Goal: Task Accomplishment & Management: Use online tool/utility

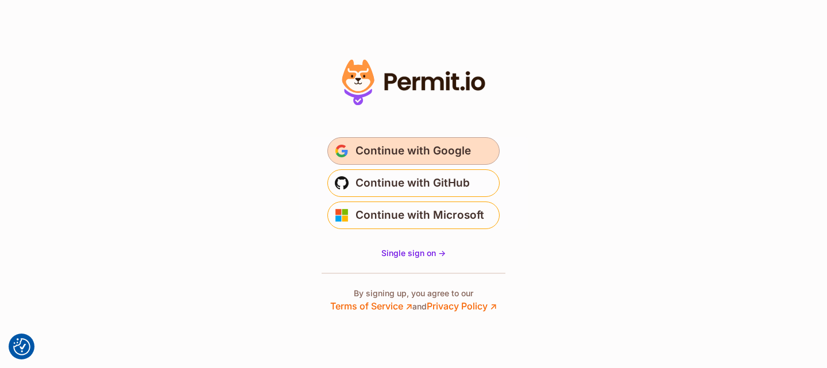
click at [430, 152] on span "Continue with Google" at bounding box center [412, 151] width 115 height 18
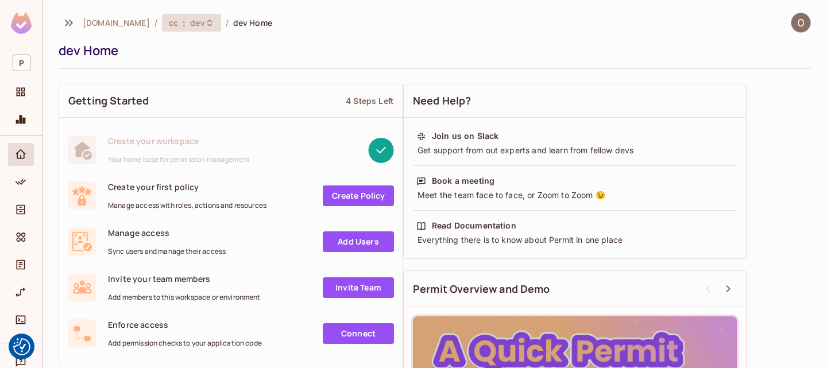
click at [162, 28] on div "cc : dev" at bounding box center [191, 23] width 59 height 18
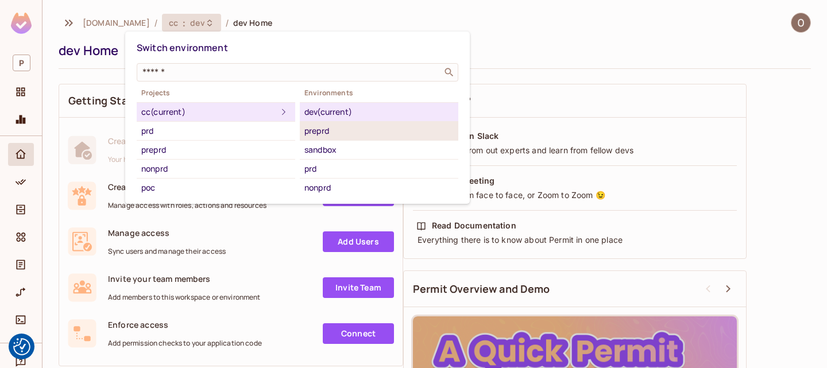
click at [365, 131] on div "preprd" at bounding box center [378, 131] width 149 height 14
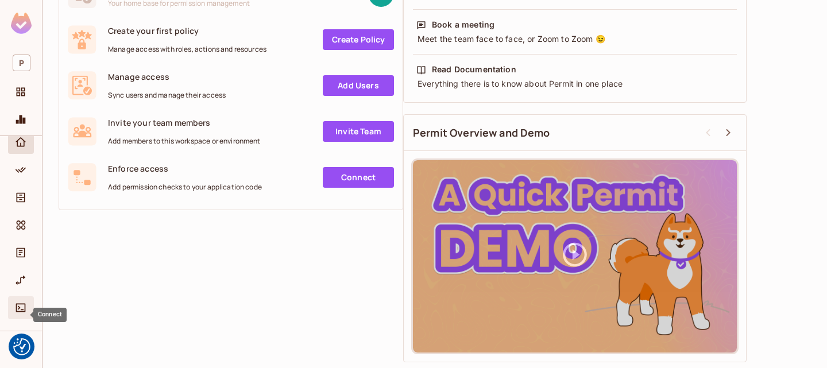
scroll to position [12, 0]
click at [19, 98] on span "Projects" at bounding box center [21, 92] width 14 height 14
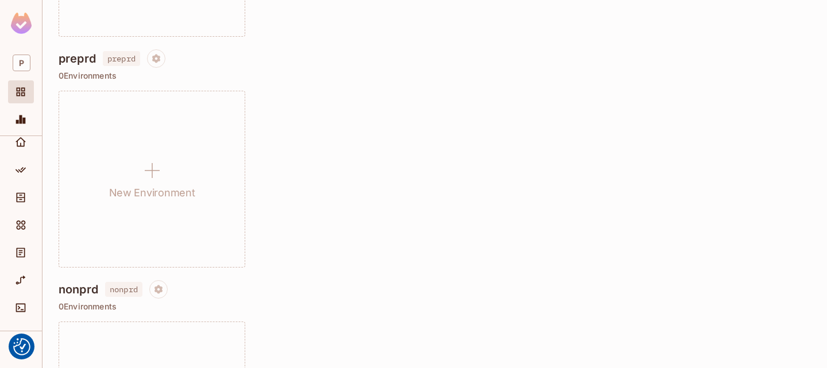
scroll to position [57, 0]
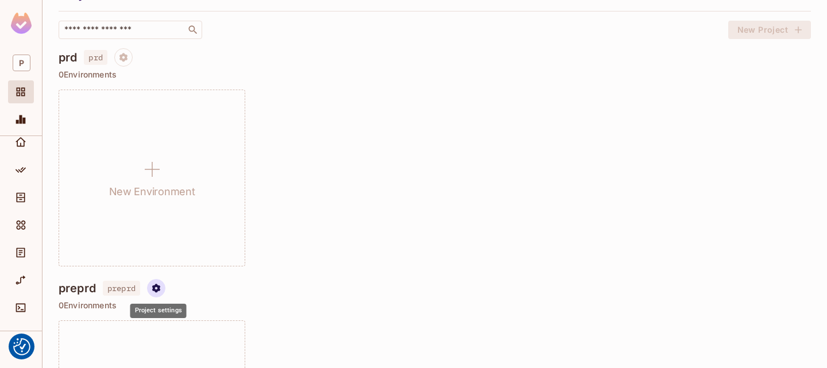
click at [150, 285] on button "Project settings" at bounding box center [156, 288] width 18 height 18
click at [24, 169] on div at bounding box center [413, 184] width 827 height 368
click at [16, 173] on icon "Policy" at bounding box center [20, 169] width 11 height 11
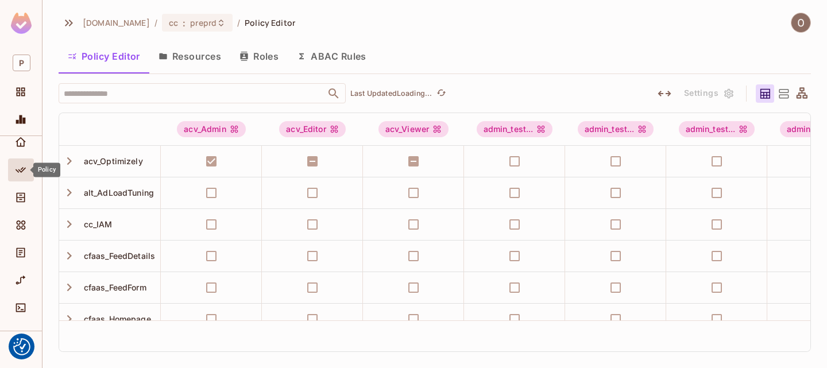
click at [218, 58] on button "Resources" at bounding box center [189, 56] width 81 height 29
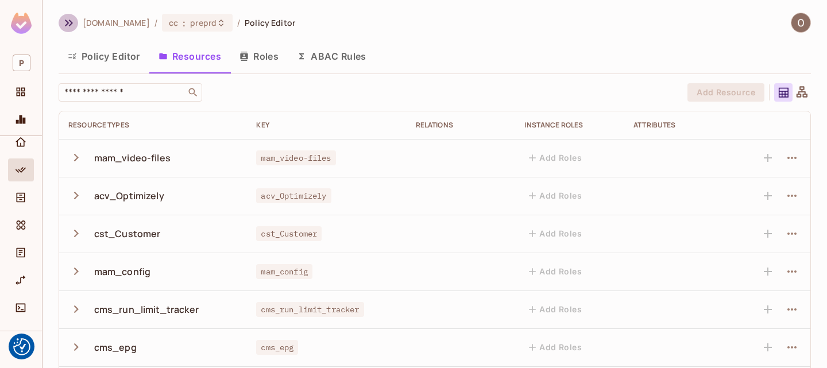
click at [73, 24] on icon "button" at bounding box center [69, 23] width 14 height 14
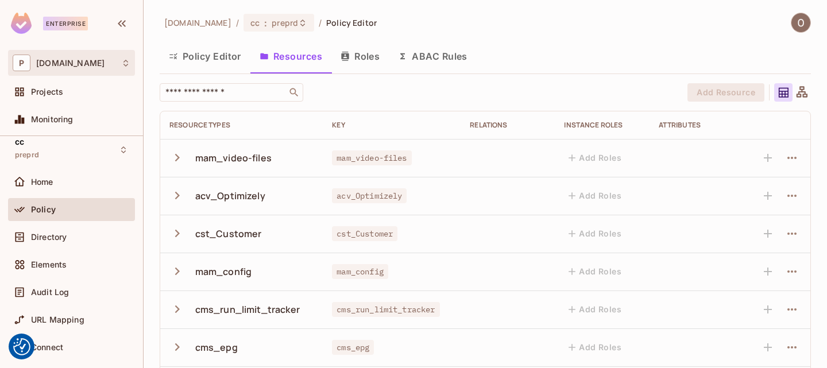
click at [129, 63] on icon at bounding box center [125, 63] width 9 height 9
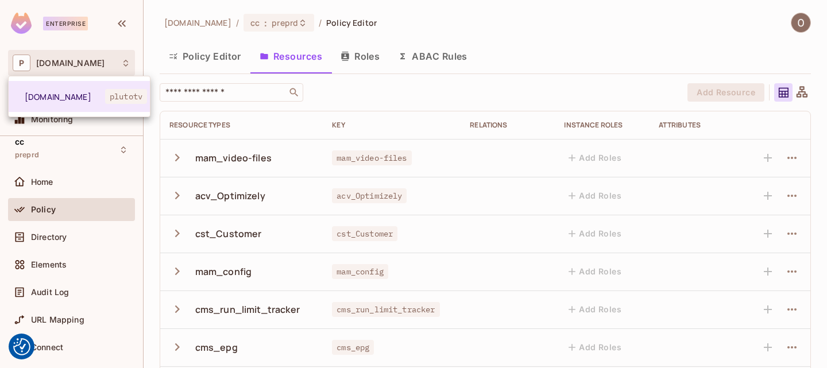
click at [69, 55] on div at bounding box center [413, 184] width 827 height 368
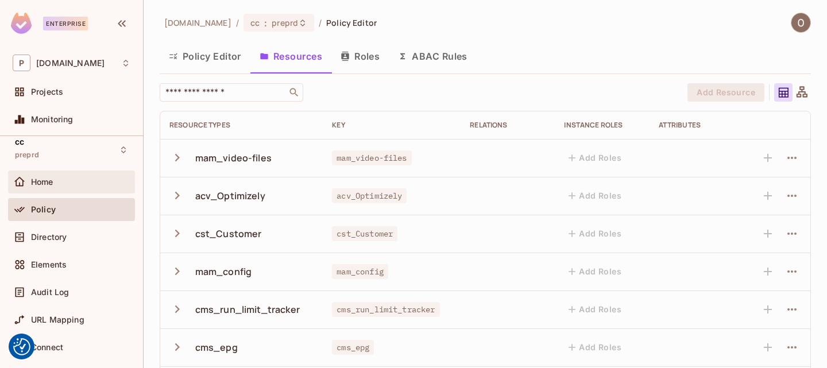
click at [61, 186] on div "Home" at bounding box center [72, 182] width 118 height 14
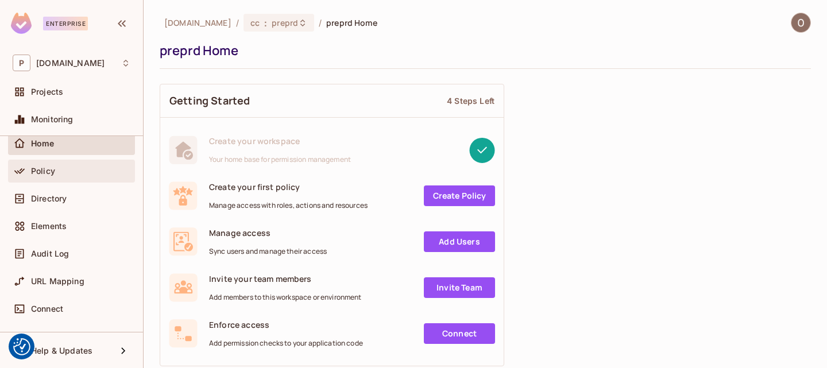
scroll to position [48, 0]
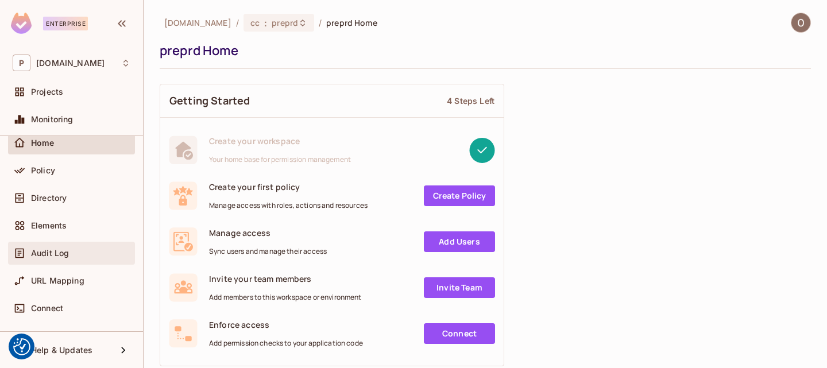
click at [57, 249] on span "Audit Log" at bounding box center [50, 253] width 38 height 9
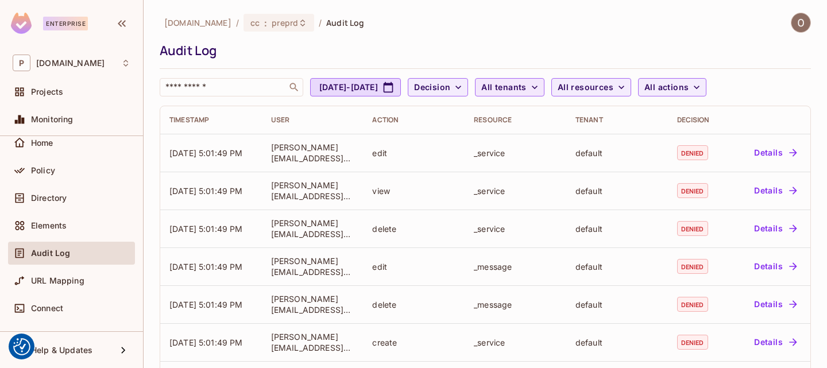
click at [526, 87] on span "All tenants" at bounding box center [503, 87] width 45 height 14
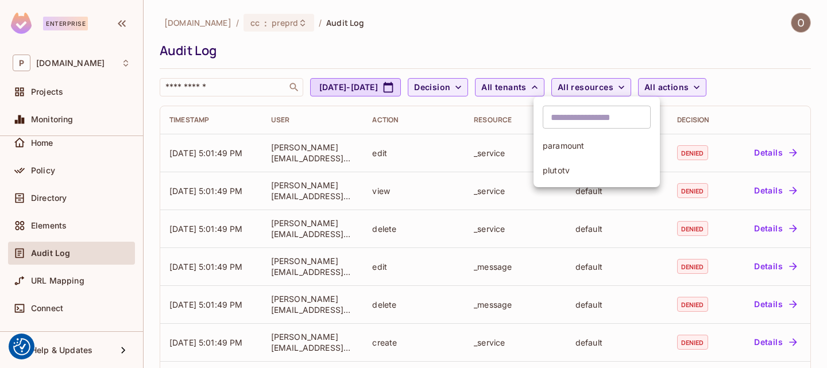
click at [653, 90] on div at bounding box center [413, 184] width 827 height 368
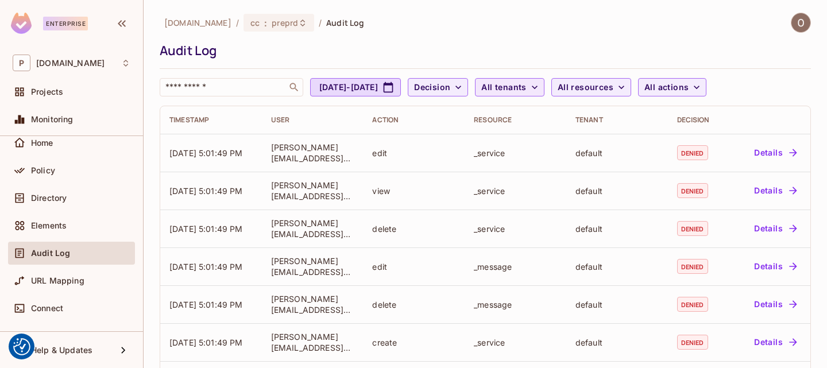
click at [540, 84] on icon "button" at bounding box center [534, 87] width 11 height 11
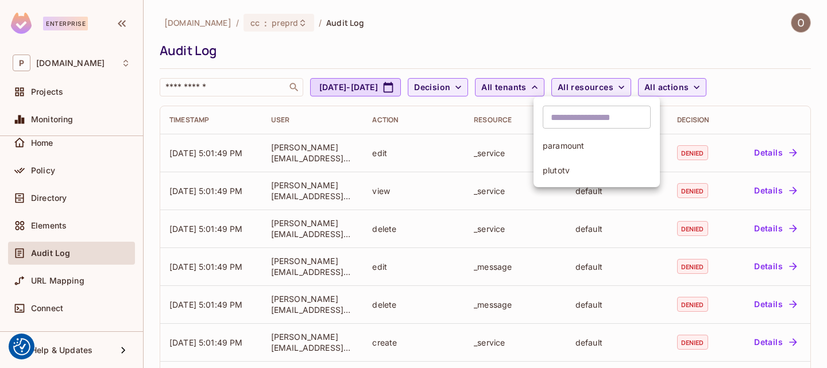
click at [541, 21] on div at bounding box center [413, 184] width 827 height 368
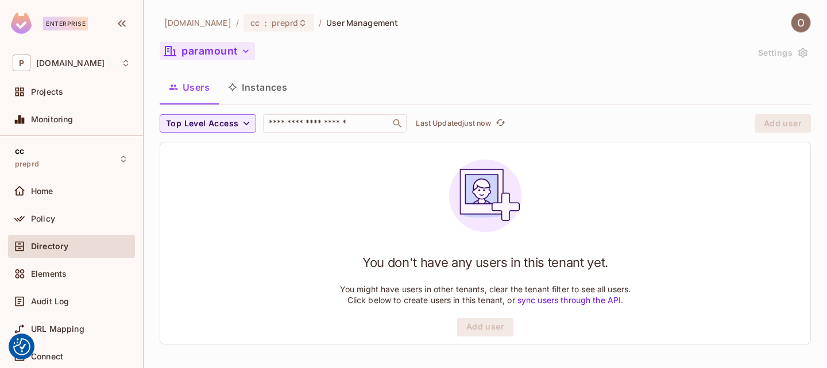
click at [248, 51] on icon "button" at bounding box center [245, 50] width 11 height 11
click at [236, 58] on button "paramount" at bounding box center [207, 51] width 95 height 18
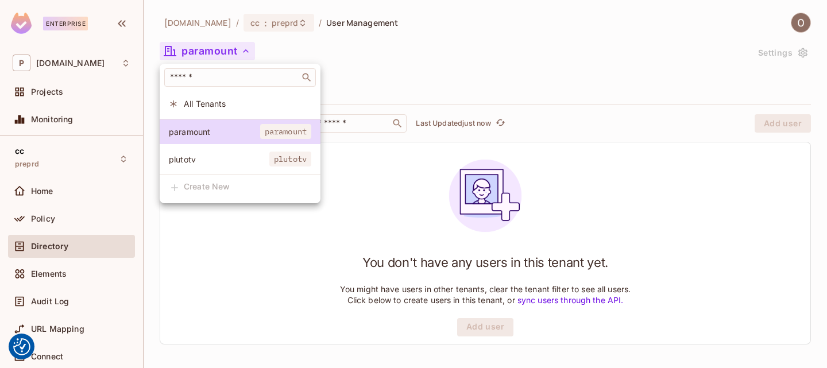
click at [256, 25] on div at bounding box center [413, 184] width 827 height 368
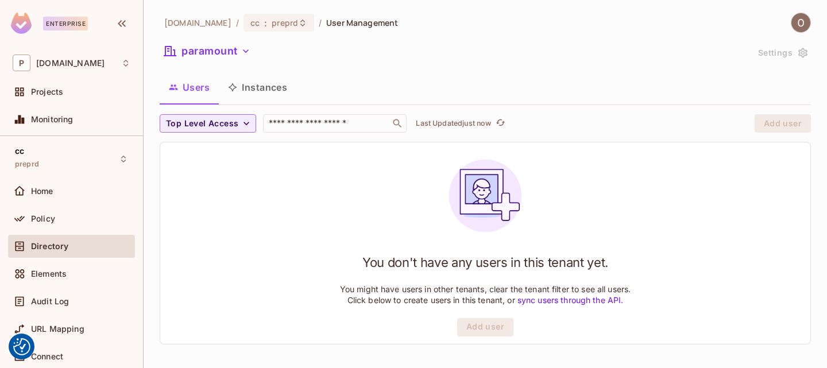
click at [272, 25] on span "preprd" at bounding box center [285, 22] width 26 height 11
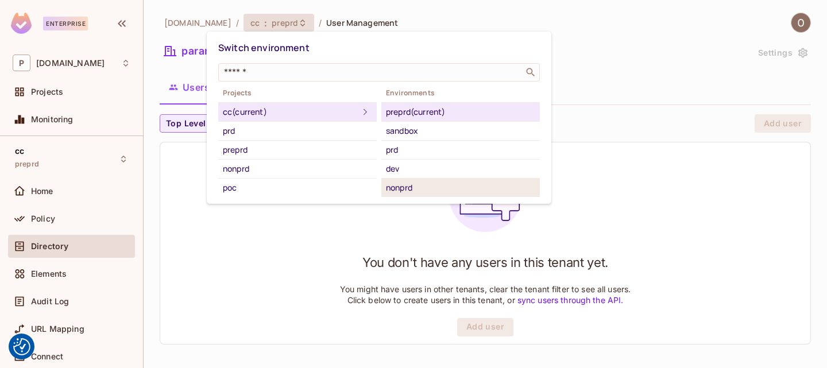
click at [416, 187] on div "nonprd" at bounding box center [460, 188] width 149 height 14
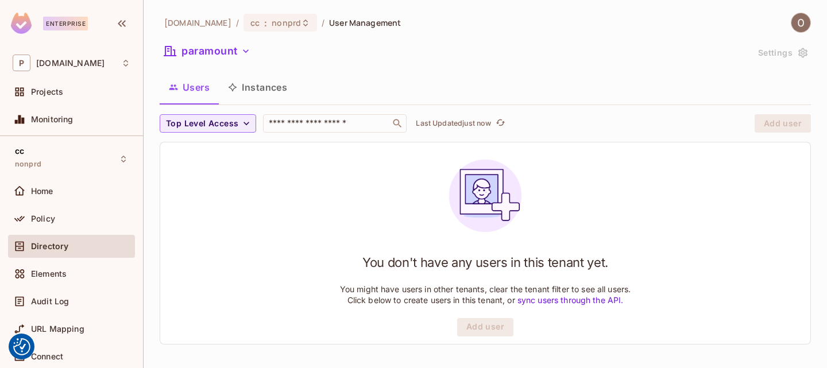
click at [234, 61] on div "paramount" at bounding box center [454, 53] width 588 height 22
click at [236, 49] on button "paramount" at bounding box center [207, 51] width 95 height 18
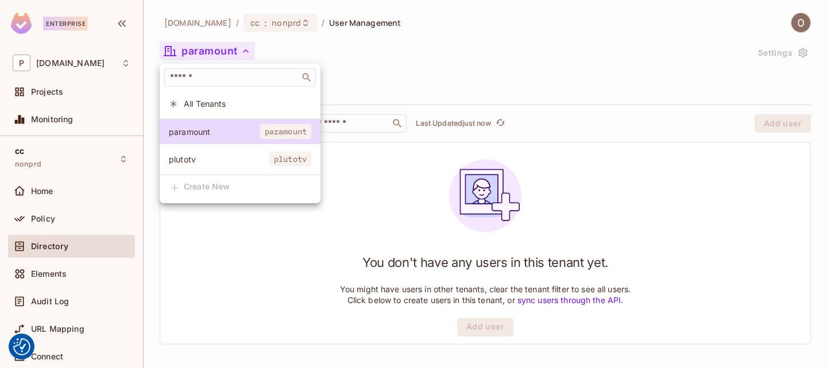
click at [427, 75] on div at bounding box center [413, 184] width 827 height 368
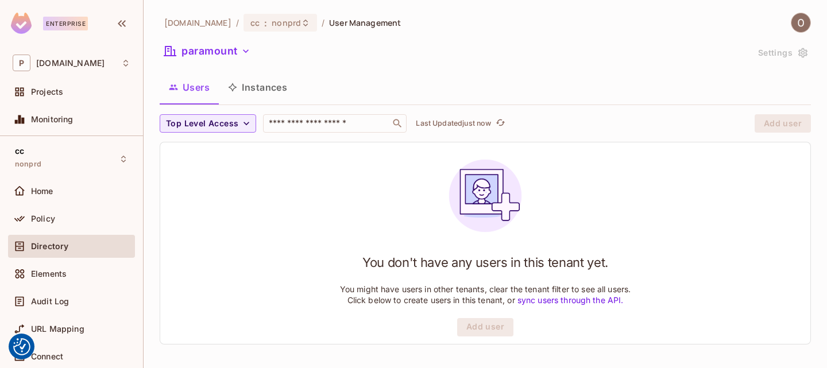
click at [276, 86] on button "Instances" at bounding box center [258, 87] width 78 height 29
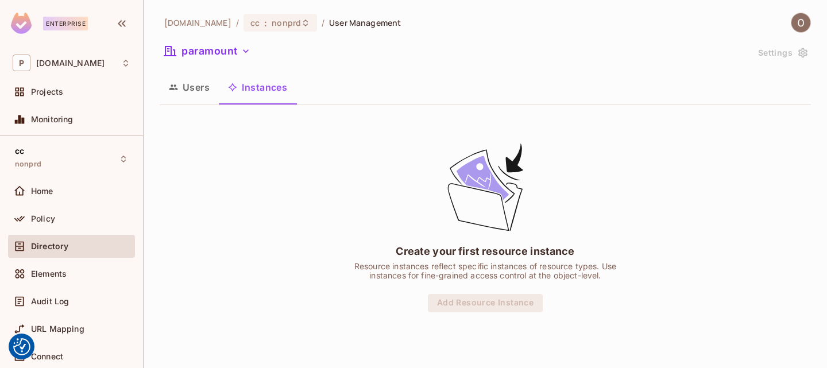
click at [180, 83] on button "Users" at bounding box center [189, 87] width 59 height 29
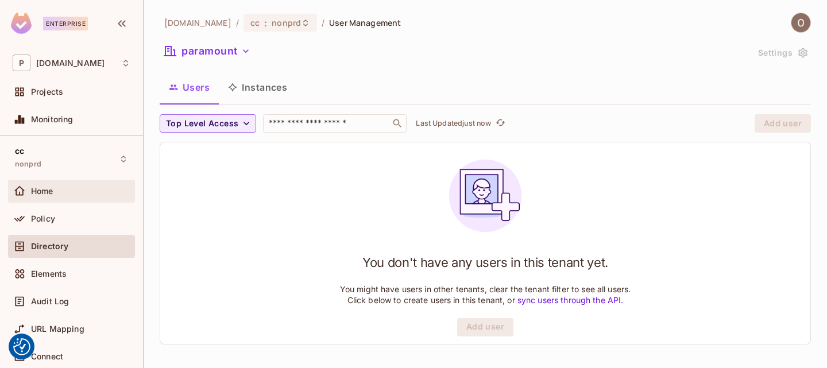
click at [55, 196] on div "Home" at bounding box center [72, 191] width 118 height 14
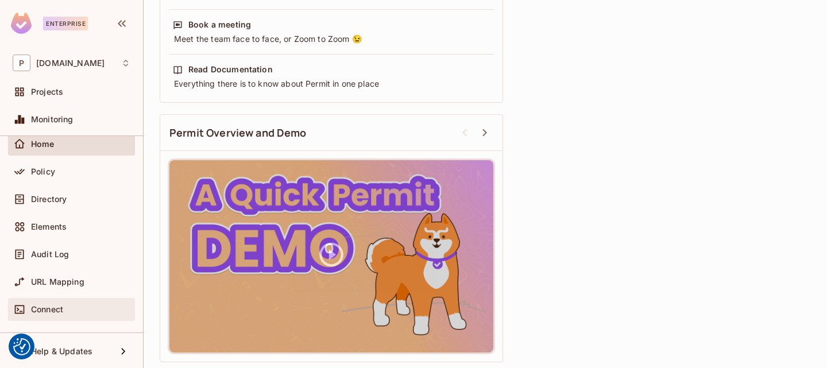
scroll to position [48, 0]
click at [69, 311] on div "Connect" at bounding box center [80, 308] width 99 height 9
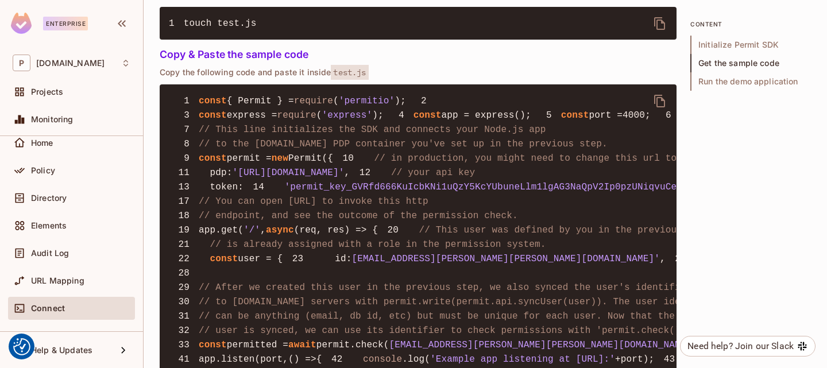
scroll to position [919, 0]
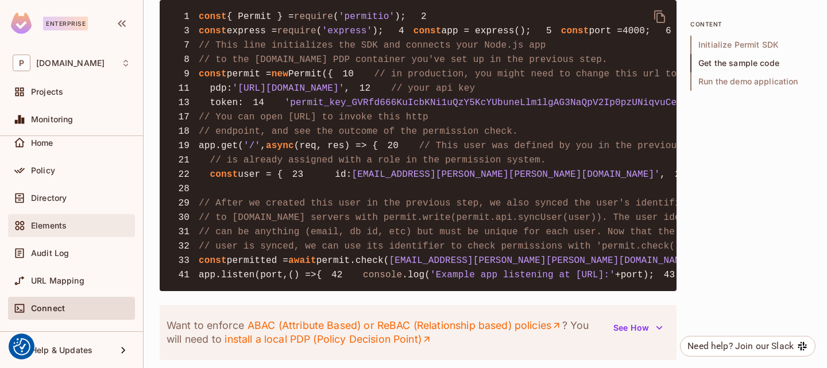
click at [52, 224] on span "Elements" at bounding box center [49, 225] width 36 height 9
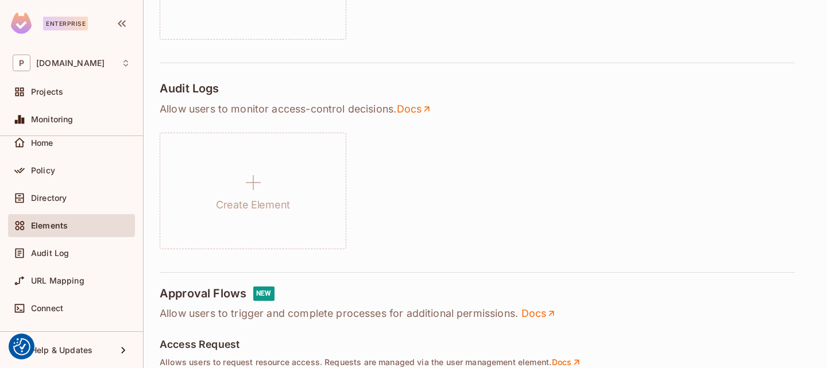
scroll to position [344, 0]
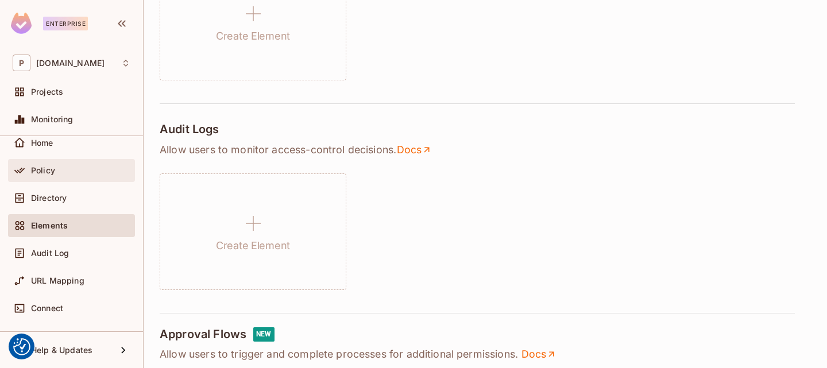
click at [48, 173] on span "Policy" at bounding box center [43, 170] width 24 height 9
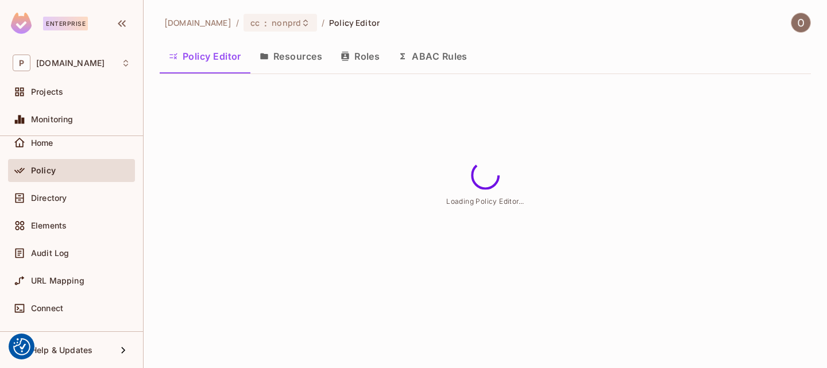
click at [284, 59] on button "Resources" at bounding box center [290, 56] width 81 height 29
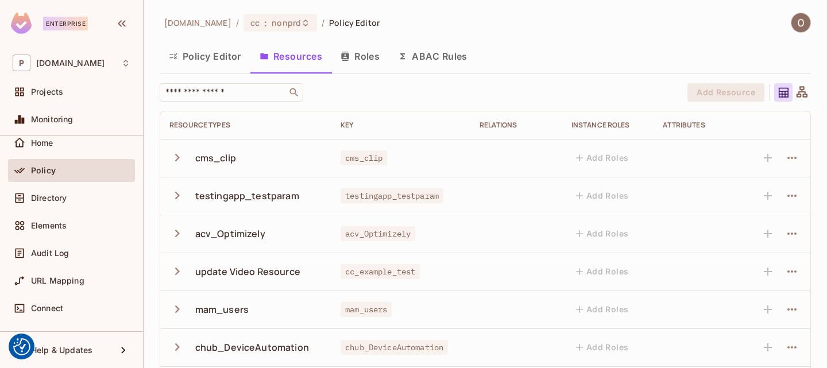
click at [203, 58] on button "Policy Editor" at bounding box center [205, 56] width 91 height 29
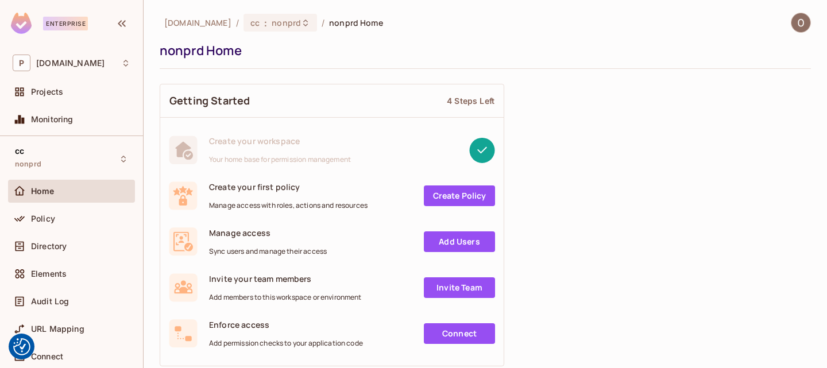
click at [240, 33] on div "[DOMAIN_NAME] / cc : nonprd / nonprd Home nonprd Home" at bounding box center [485, 41] width 651 height 56
click at [57, 93] on span "Projects" at bounding box center [47, 91] width 32 height 9
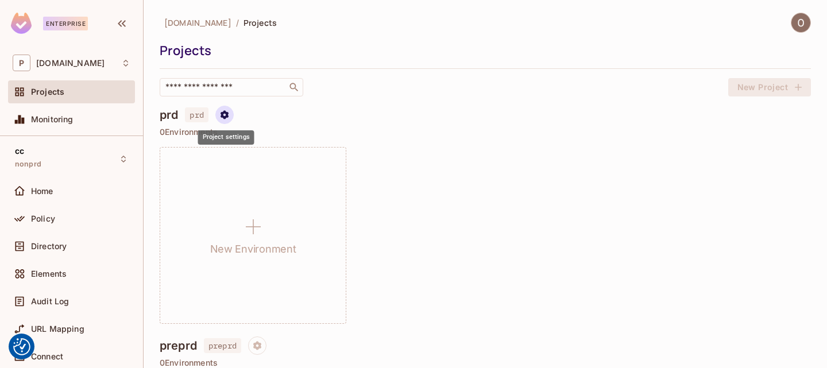
click at [220, 115] on icon "Project settings" at bounding box center [224, 115] width 10 height 10
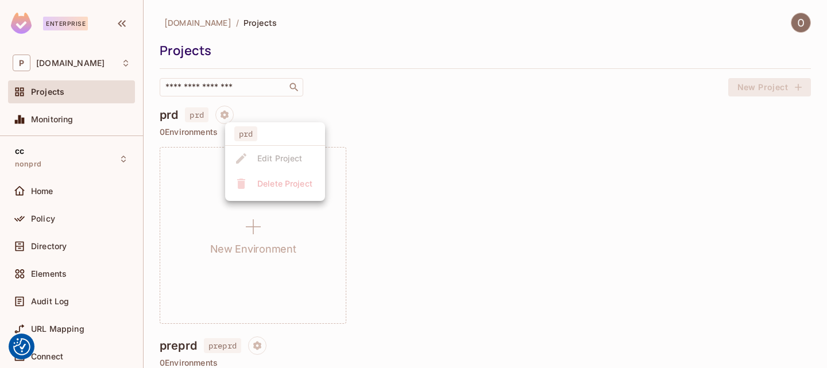
click at [284, 160] on ul "prd Edit Project Delete Project" at bounding box center [275, 161] width 100 height 79
click at [429, 249] on div at bounding box center [413, 184] width 827 height 368
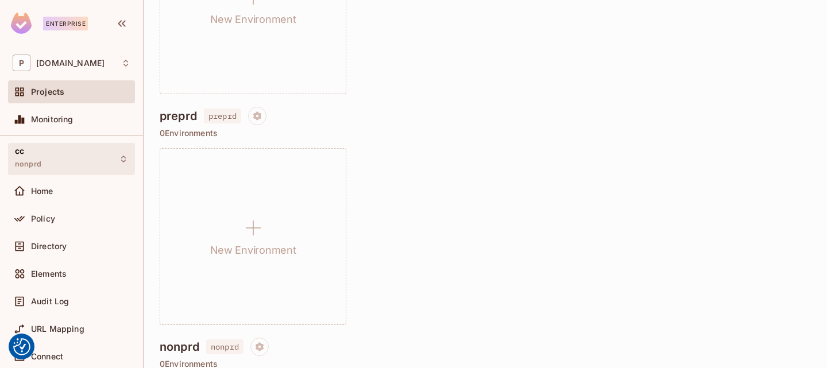
click at [57, 151] on div "cc nonprd" at bounding box center [71, 159] width 127 height 32
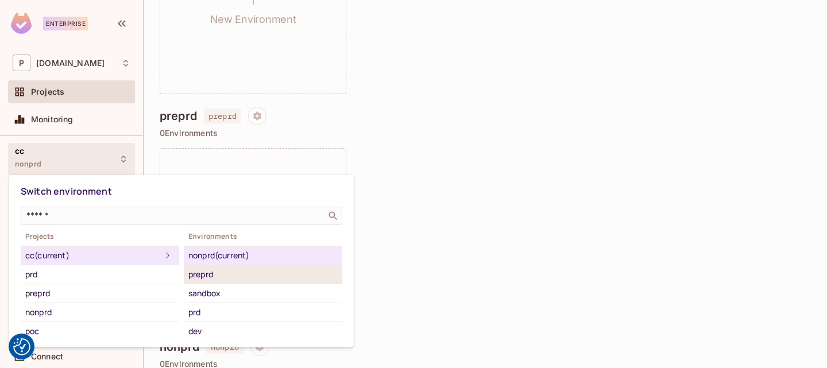
click at [244, 276] on div "preprd" at bounding box center [262, 275] width 149 height 14
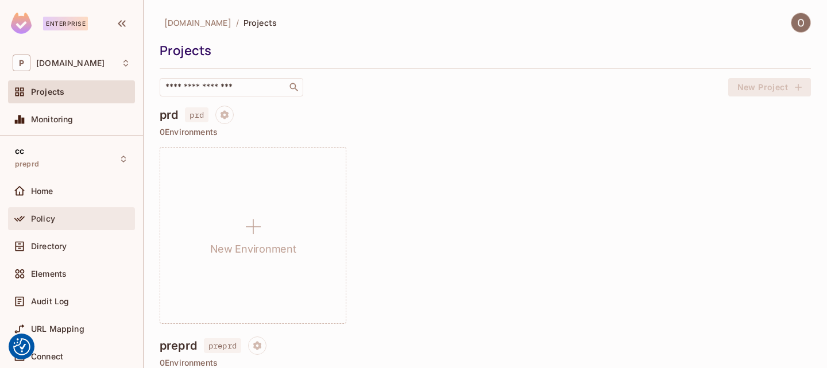
click at [52, 222] on span "Policy" at bounding box center [43, 218] width 24 height 9
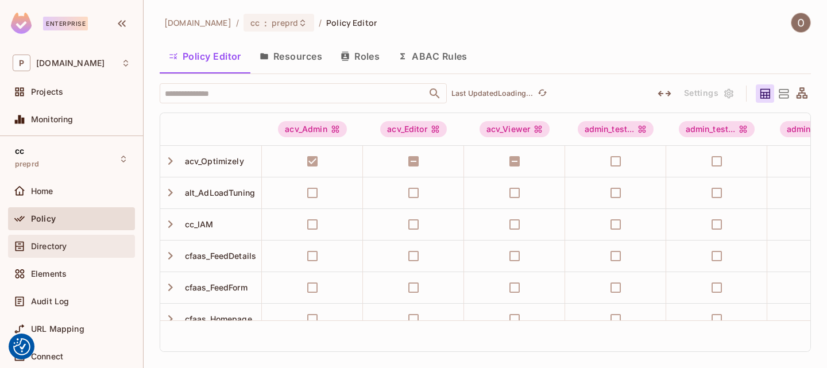
click at [177, 26] on span "[DOMAIN_NAME]" at bounding box center [197, 22] width 67 height 11
click at [75, 252] on div "Directory" at bounding box center [72, 246] width 118 height 14
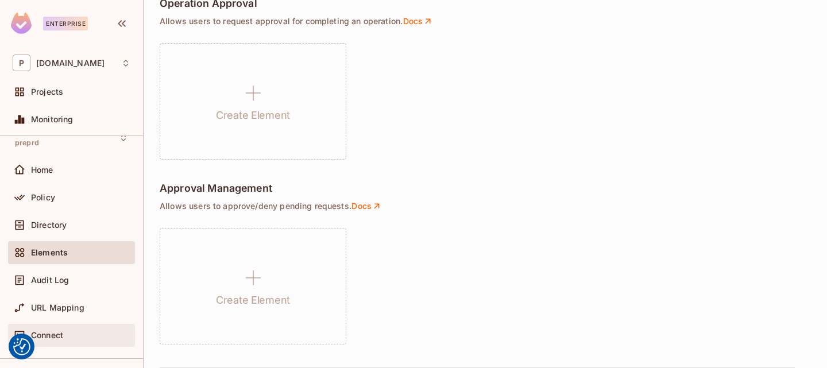
scroll to position [48, 0]
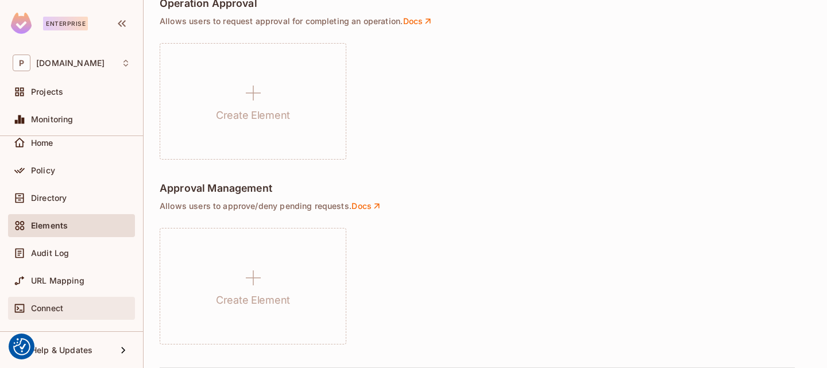
click at [75, 312] on div "Connect" at bounding box center [80, 308] width 99 height 9
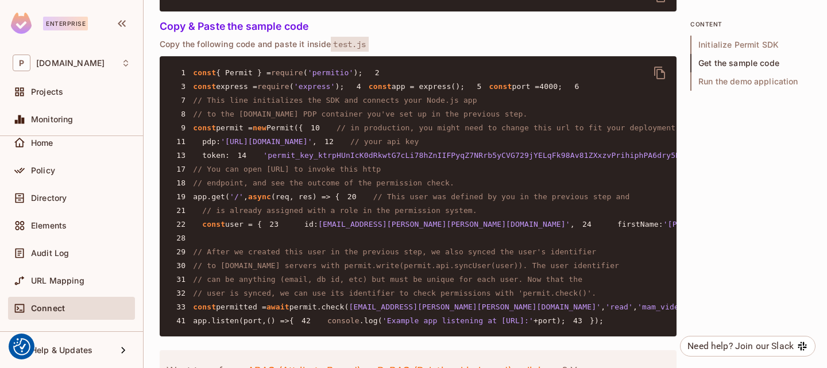
scroll to position [861, 0]
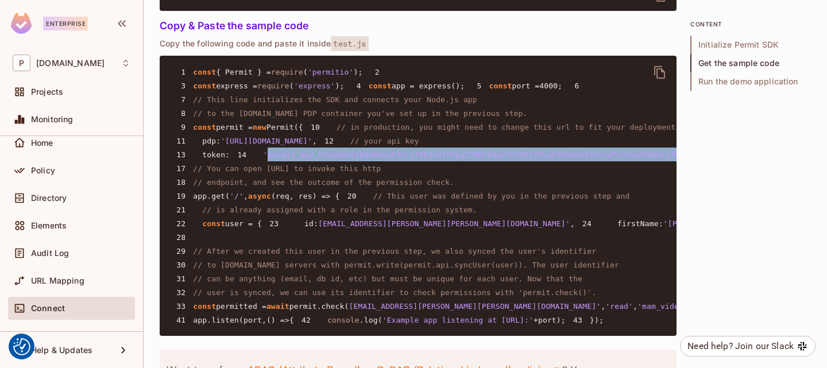
drag, startPoint x: 613, startPoint y: 249, endPoint x: 206, endPoint y: 253, distance: 406.5
click at [263, 159] on span "'permit_key_ktrpHUnIcK0dRkwtG7cLi78hZnIIFPyqZ7NRrb5yCVG729jYELqFk98Av81ZXxzvPri…" at bounding box center [490, 154] width 454 height 9
copy span "permit_key_ktrpHUnIcK0dRkwtG7cLi78hZnIIFPyqZ7NRrb5yCVG729jYELqFk98Av81ZXxzvPrih…"
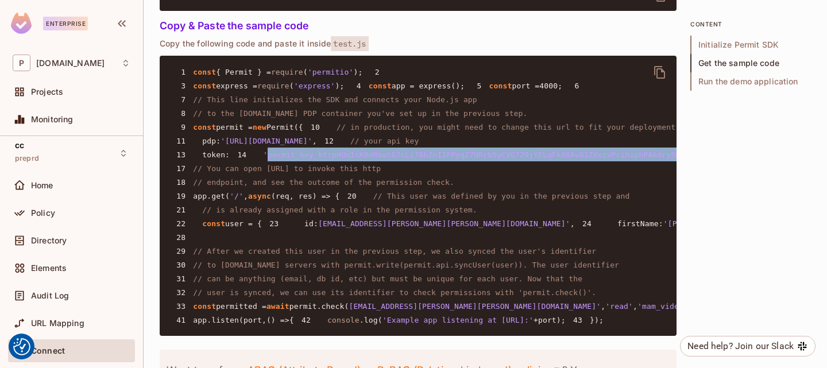
scroll to position [0, 0]
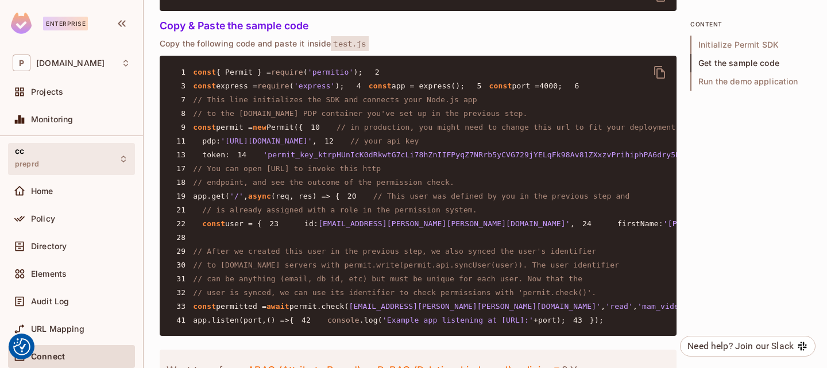
click at [41, 165] on div "cc preprd" at bounding box center [71, 159] width 127 height 32
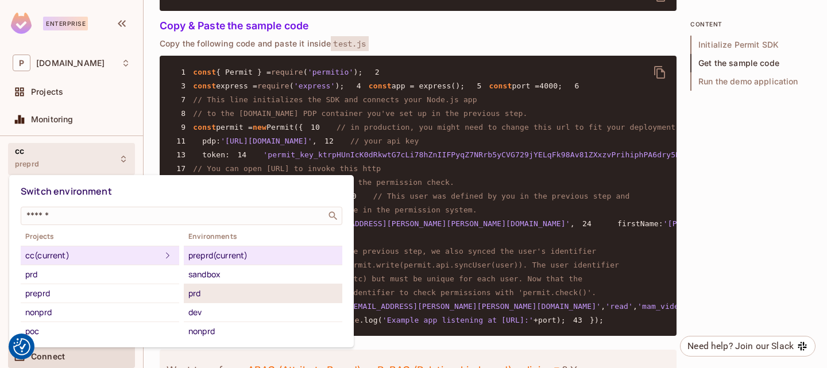
click at [211, 296] on div "prd" at bounding box center [262, 294] width 149 height 14
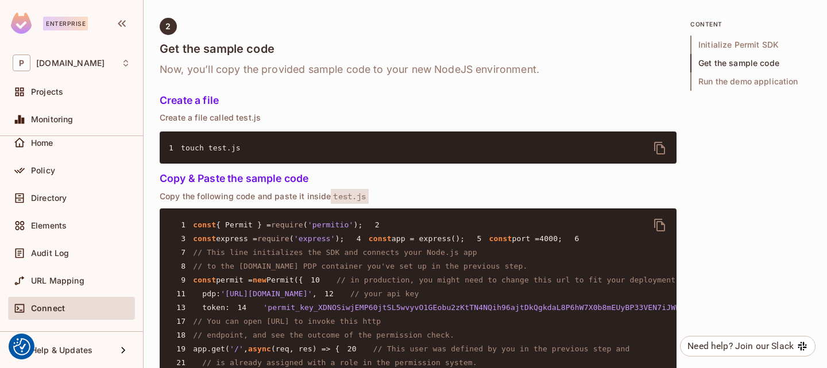
scroll to position [976, 0]
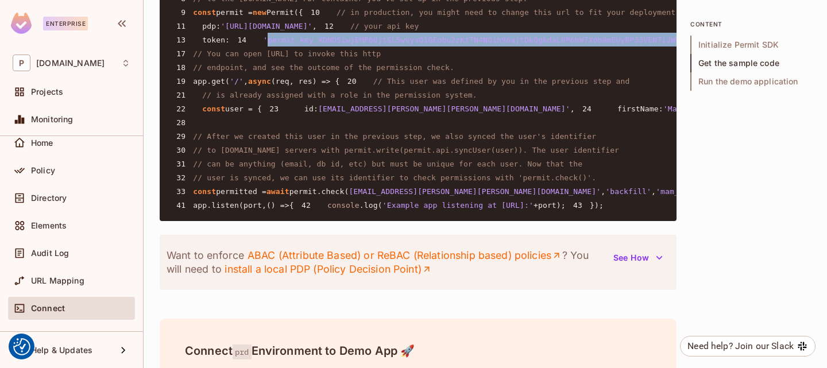
drag, startPoint x: 611, startPoint y: 134, endPoint x: 204, endPoint y: 136, distance: 407.1
click at [263, 44] on span "'permit_key_XDNOSiwjEMP60jtSL5wvyvO1GEobu2zKtTN4NQih96ajtDkQgkdaL8P6hW7X0b8mEUy…" at bounding box center [490, 40] width 454 height 9
copy span "permit_key_XDNOSiwjEMP60jtSL5wvyvO1GEobu2zKtTN4NQih96ajtDkQgkdaL8P6hW7X0b8mEUyB…"
